Goal: Task Accomplishment & Management: Manage account settings

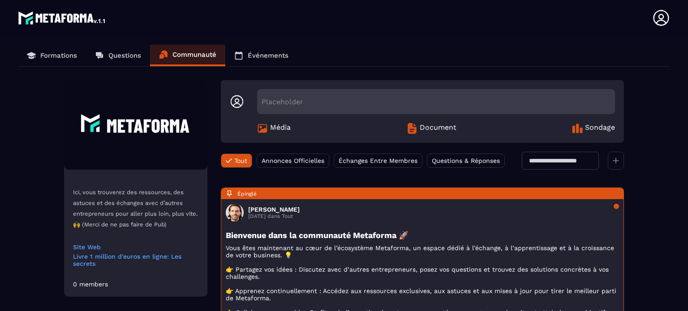
click at [655, 23] on icon at bounding box center [661, 18] width 16 height 16
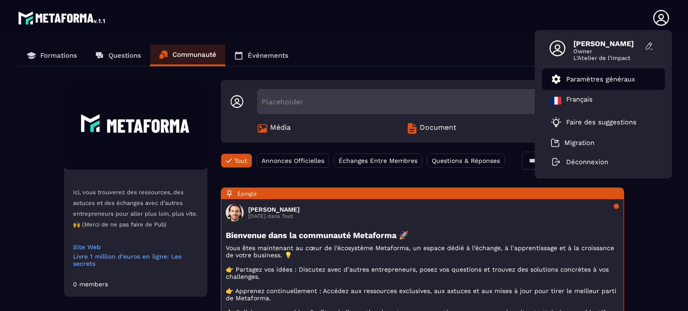
click at [576, 79] on p "Paramètres généraux" at bounding box center [600, 79] width 69 height 8
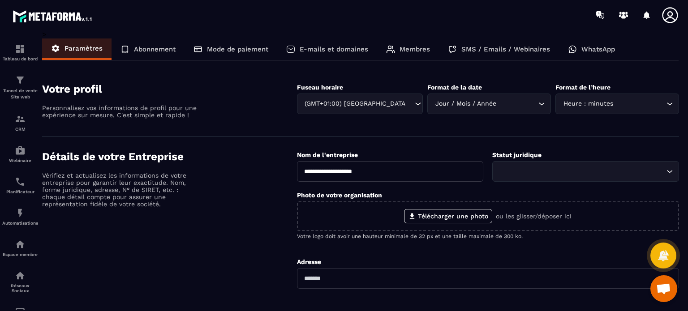
click at [403, 48] on p "Membres" at bounding box center [415, 49] width 30 height 8
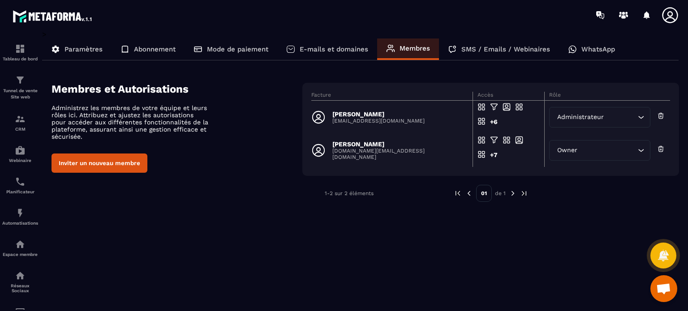
click at [400, 121] on p "[EMAIL_ADDRESS][DOMAIN_NAME]" at bounding box center [378, 121] width 92 height 6
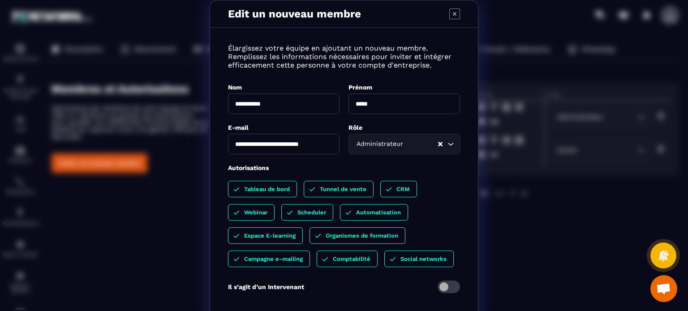
scroll to position [51, 0]
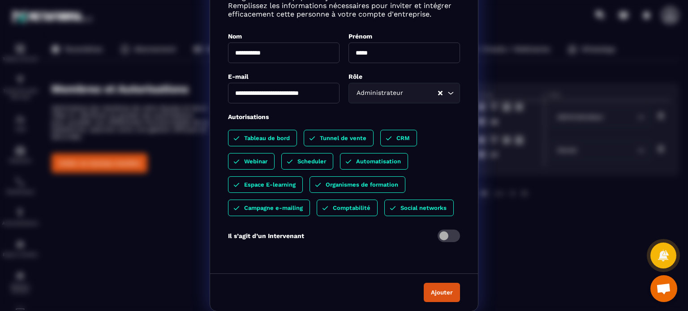
click at [439, 293] on button "Ajouter" at bounding box center [442, 292] width 36 height 19
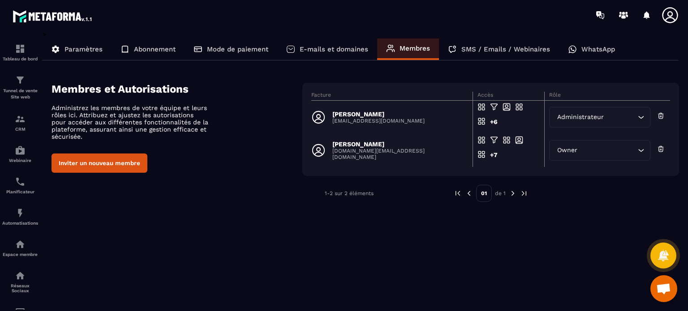
click at [463, 52] on p "SMS / Emails / Webinaires" at bounding box center [505, 49] width 89 height 8
